Goal: Information Seeking & Learning: Check status

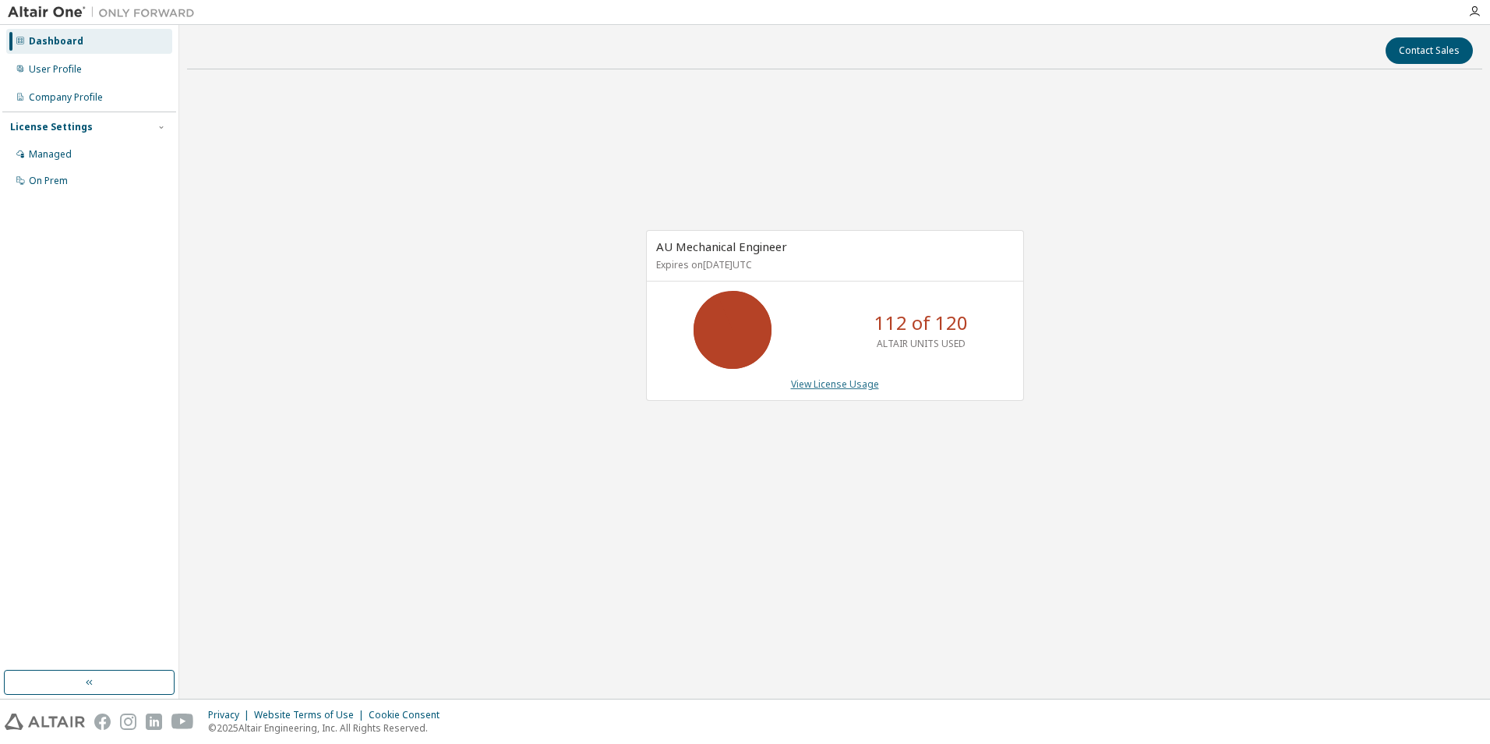
click at [808, 388] on link "View License Usage" at bounding box center [835, 383] width 88 height 13
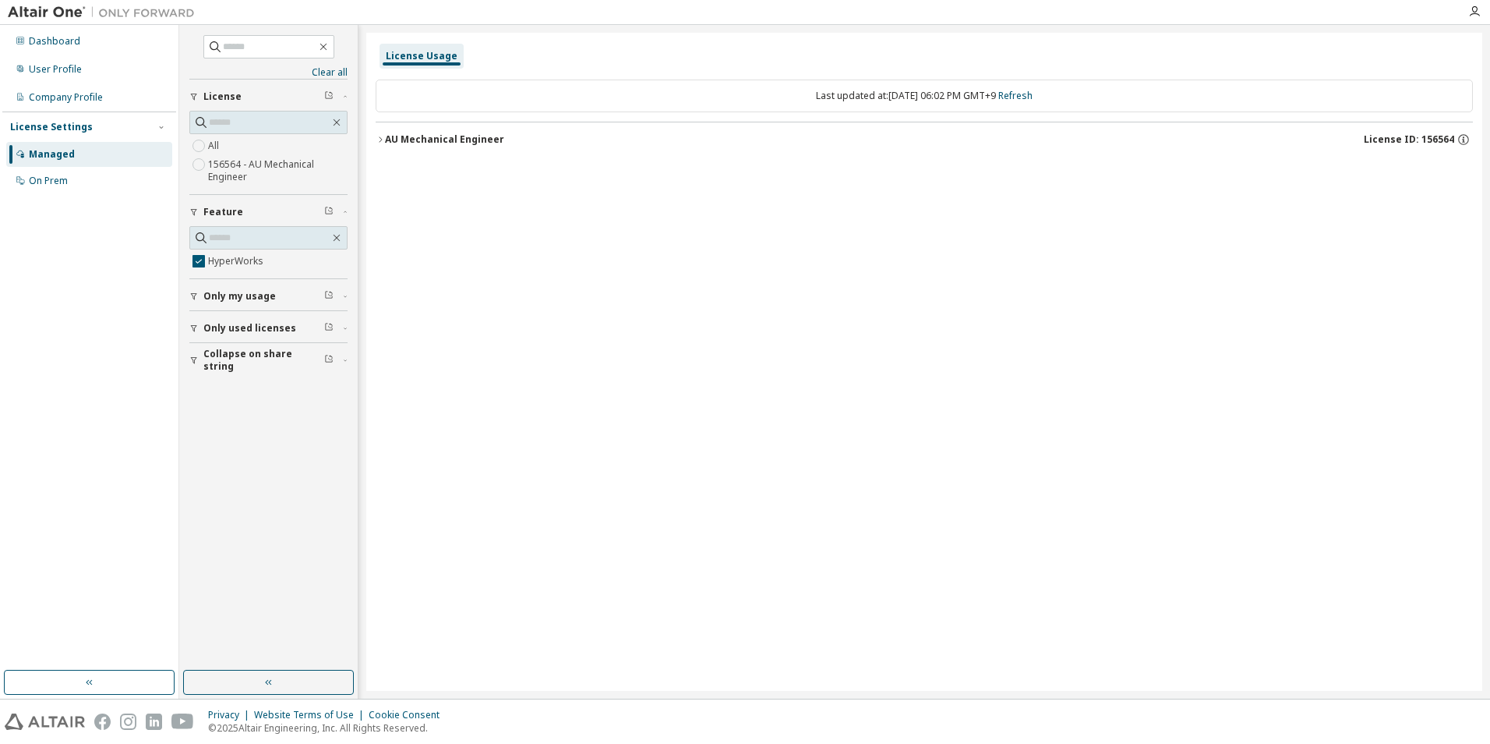
click at [369, 137] on div "License Usage Last updated at: [DATE] 06:02 PM GMT+9 Refresh AU Mechanical Engi…" at bounding box center [924, 362] width 1116 height 658
click at [383, 141] on icon "button" at bounding box center [380, 139] width 9 height 9
click at [391, 168] on icon "button" at bounding box center [394, 171] width 9 height 9
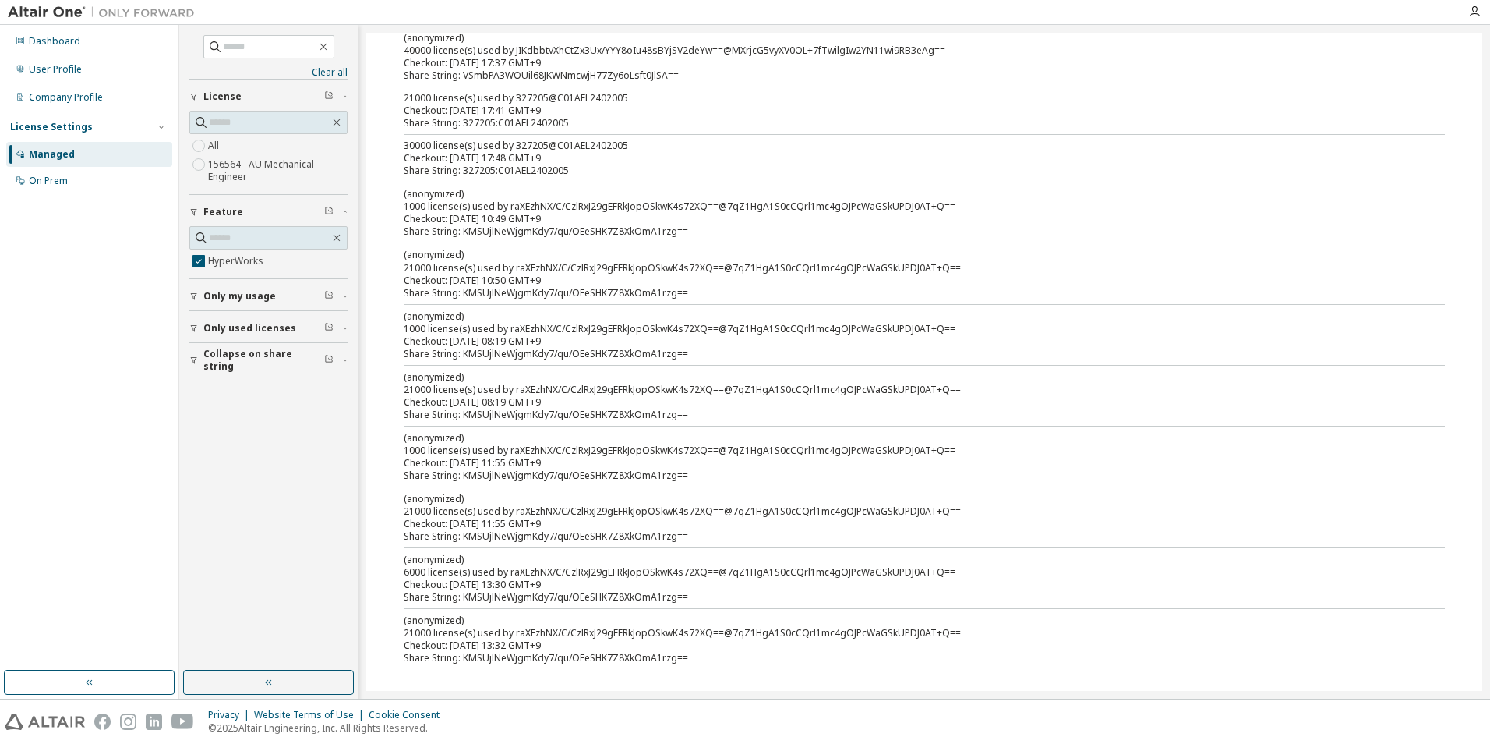
scroll to position [223, 0]
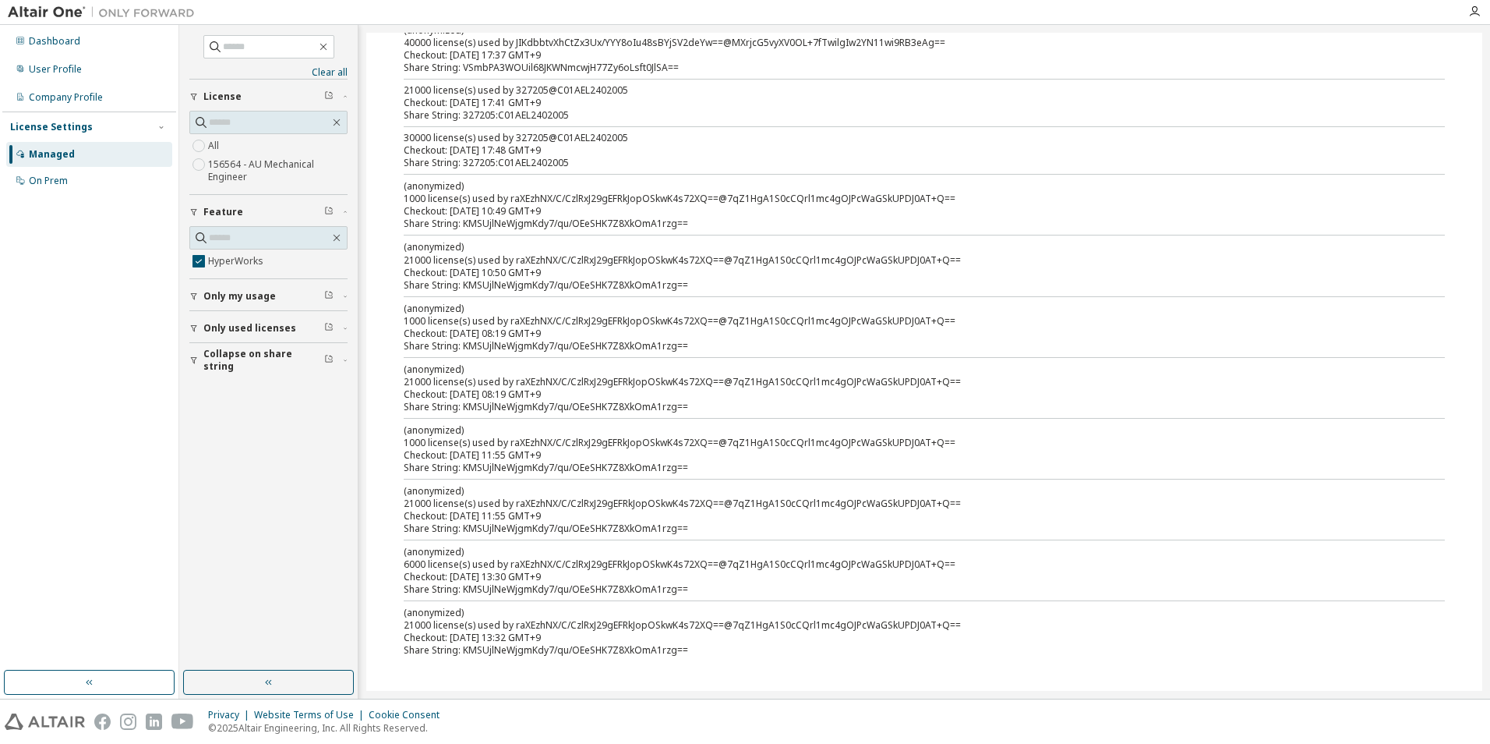
click at [220, 327] on span "Only used licenses" at bounding box center [249, 328] width 93 height 12
click at [246, 330] on span "Only used licenses" at bounding box center [249, 328] width 93 height 12
click at [235, 330] on span "Only used licenses" at bounding box center [249, 328] width 93 height 12
click at [252, 329] on span "Only used licenses" at bounding box center [249, 328] width 93 height 12
